Goal: Task Accomplishment & Management: Complete application form

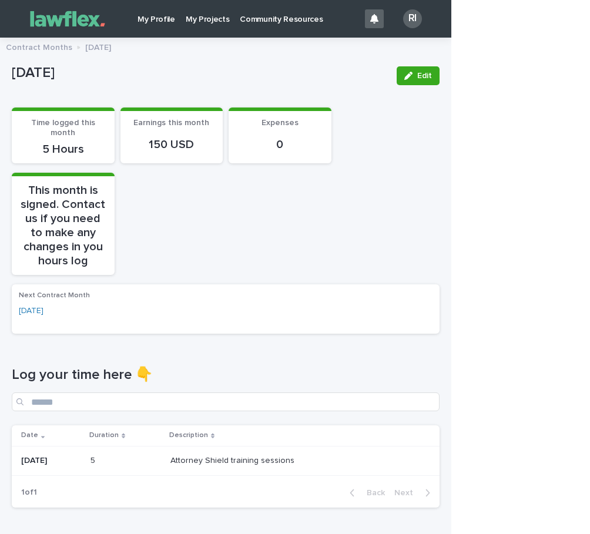
click at [202, 22] on p "My Projects" at bounding box center [208, 12] width 44 height 25
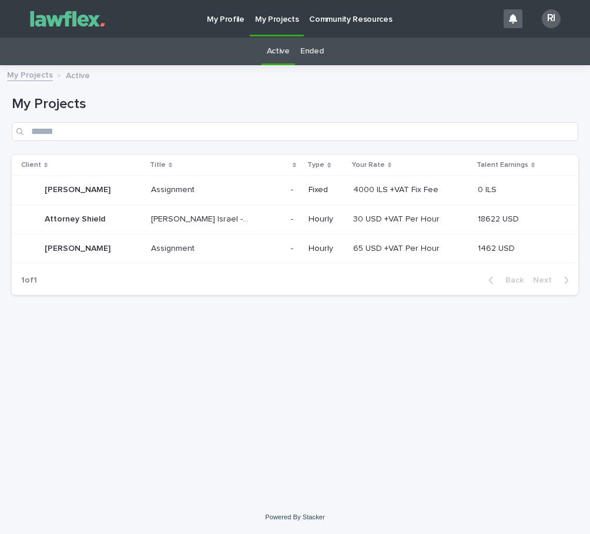
click at [201, 218] on p "[PERSON_NAME] Israel -Attorney Shield" at bounding box center [201, 218] width 100 height 12
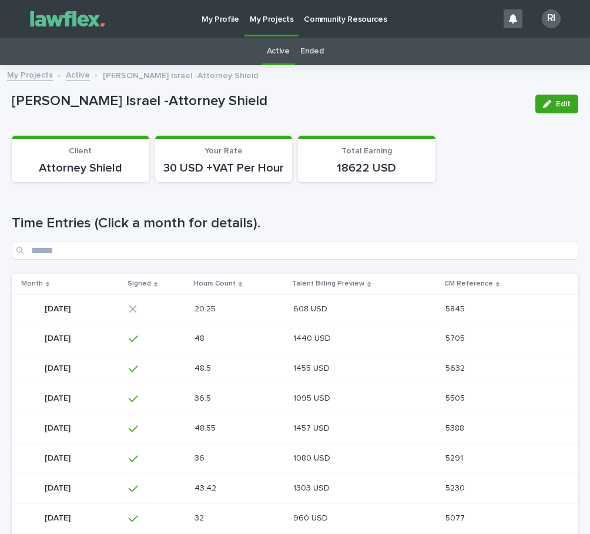
click at [73, 314] on p "[DATE]" at bounding box center [59, 308] width 28 height 12
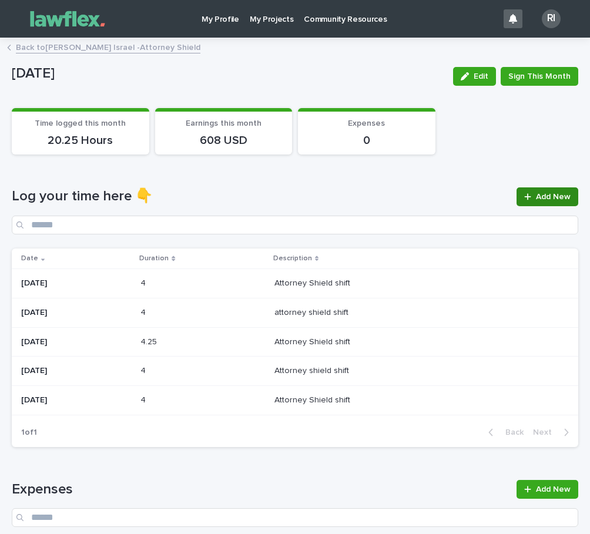
click at [370, 197] on span "Add New" at bounding box center [553, 197] width 35 height 8
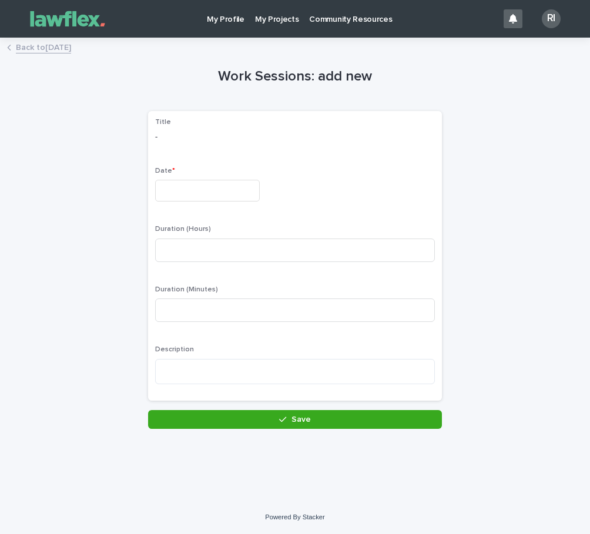
click at [255, 191] on input "text" at bounding box center [207, 191] width 105 height 22
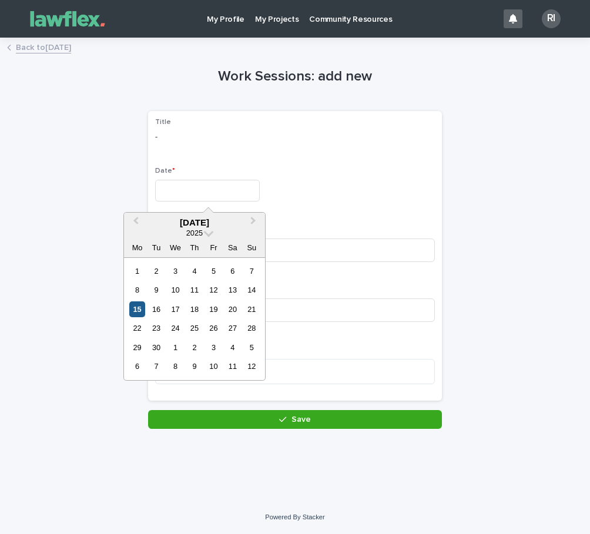
click at [143, 305] on div "15" at bounding box center [137, 309] width 16 height 16
type input "*********"
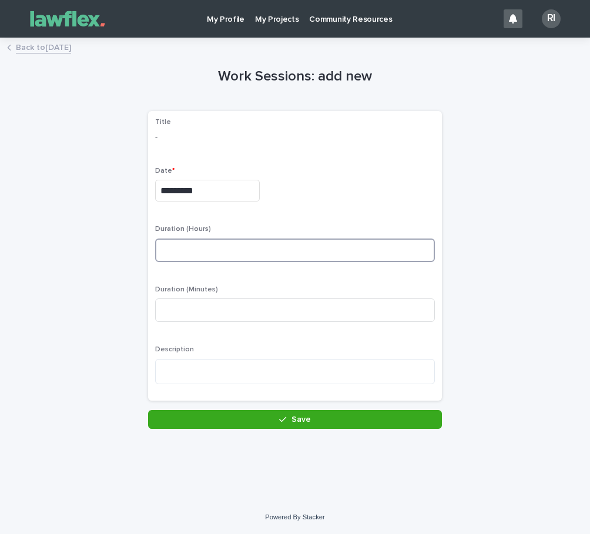
click at [207, 248] on input at bounding box center [295, 249] width 280 height 23
type input "*"
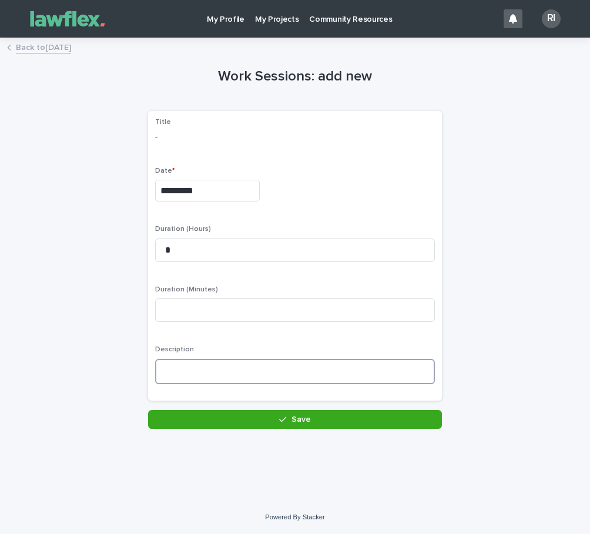
click at [223, 364] on textarea at bounding box center [295, 371] width 280 height 25
type textarea "*"
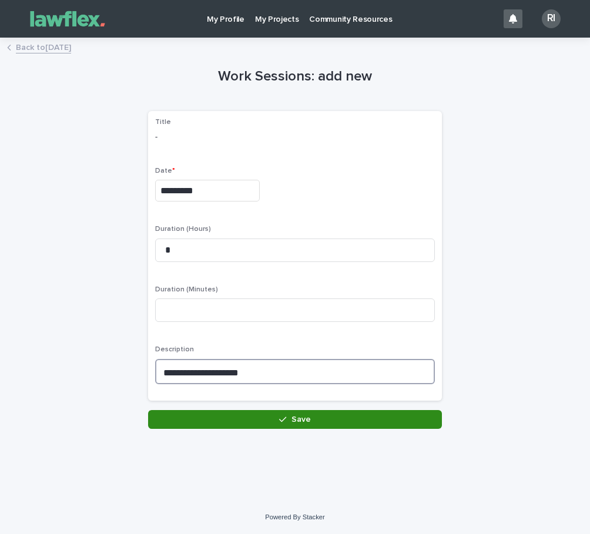
type textarea "**********"
click at [315, 416] on button "Save" at bounding box center [295, 419] width 294 height 19
